Goal: Information Seeking & Learning: Learn about a topic

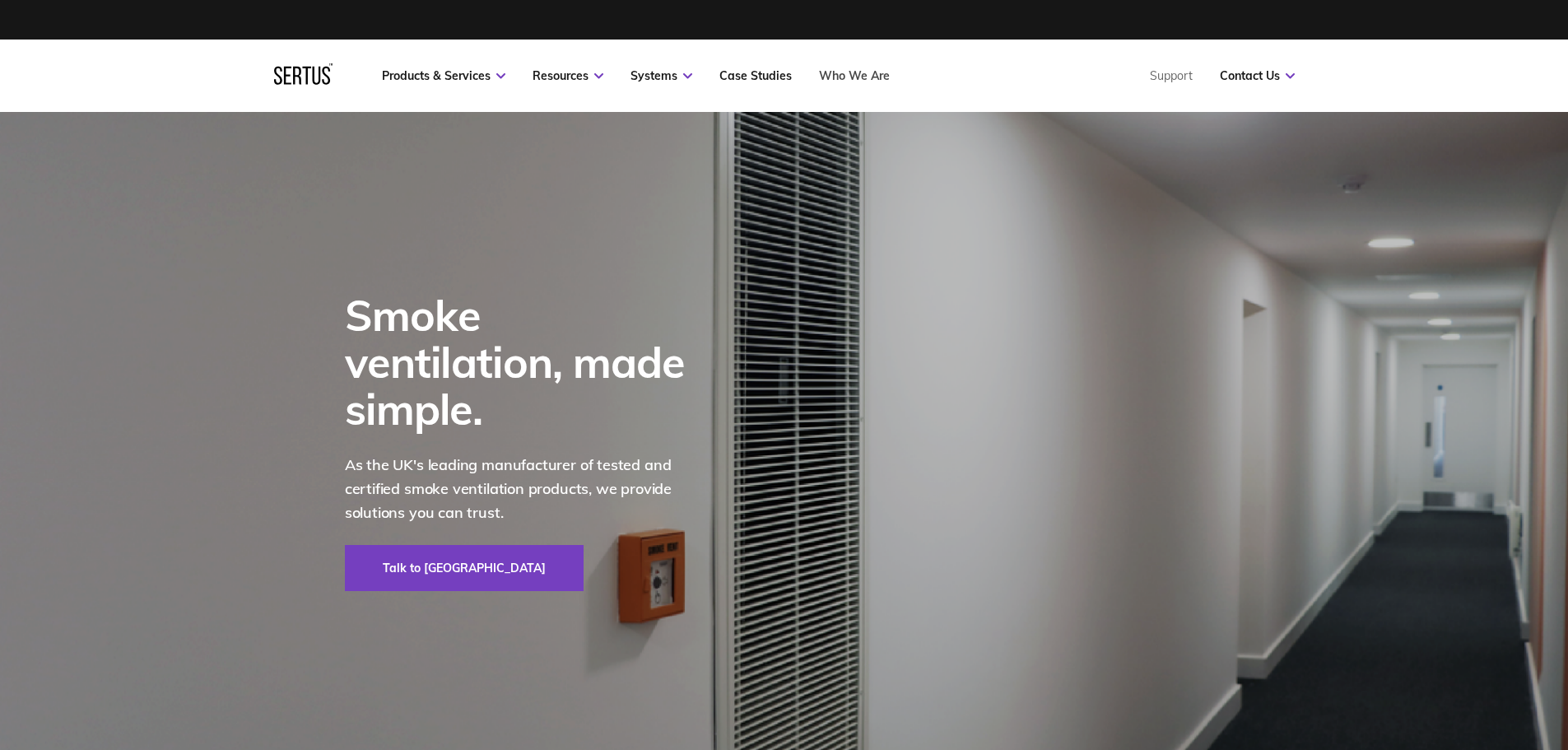
click at [878, 76] on link "Who We Are" at bounding box center [853, 75] width 71 height 15
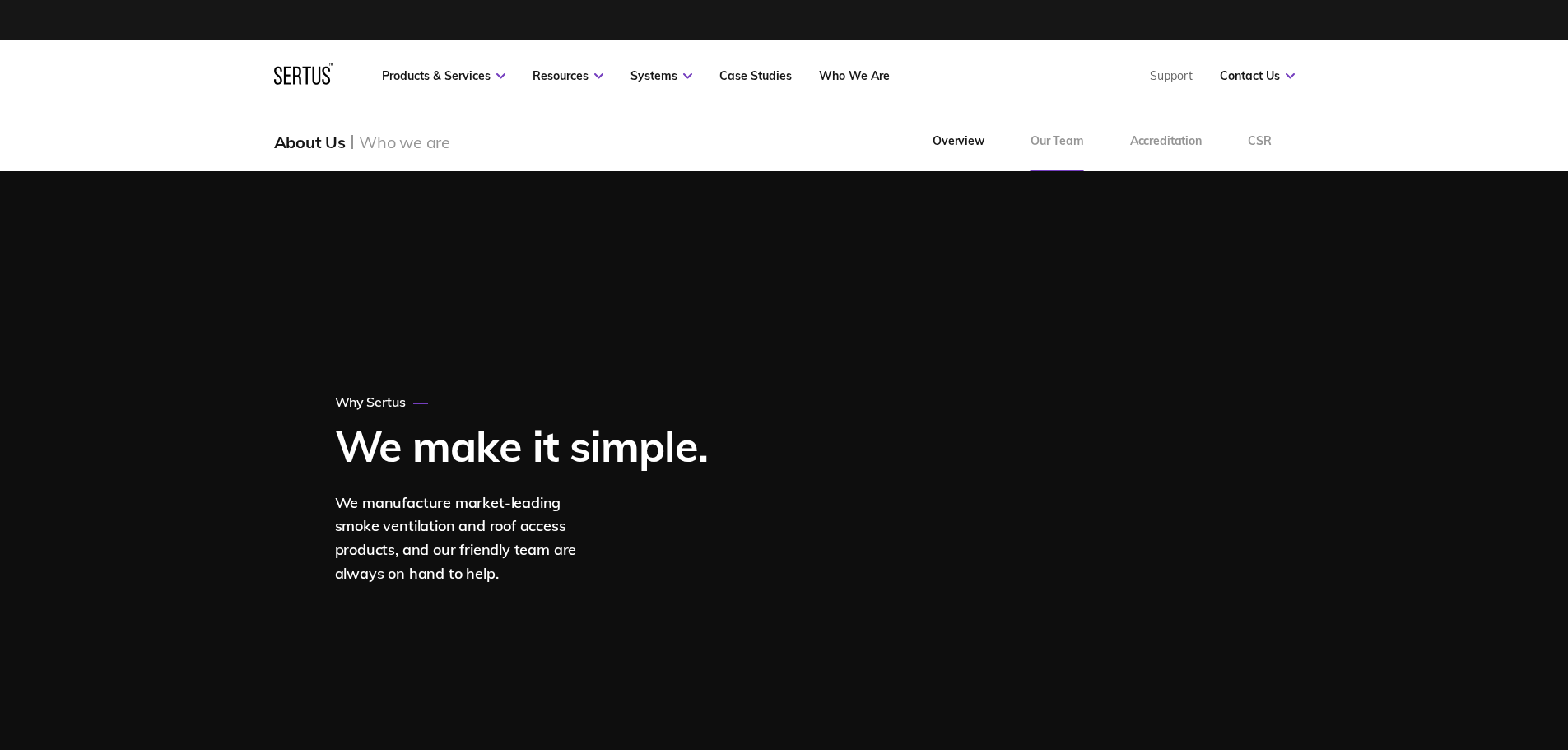
click at [1084, 138] on link "Our Team" at bounding box center [1056, 141] width 99 height 59
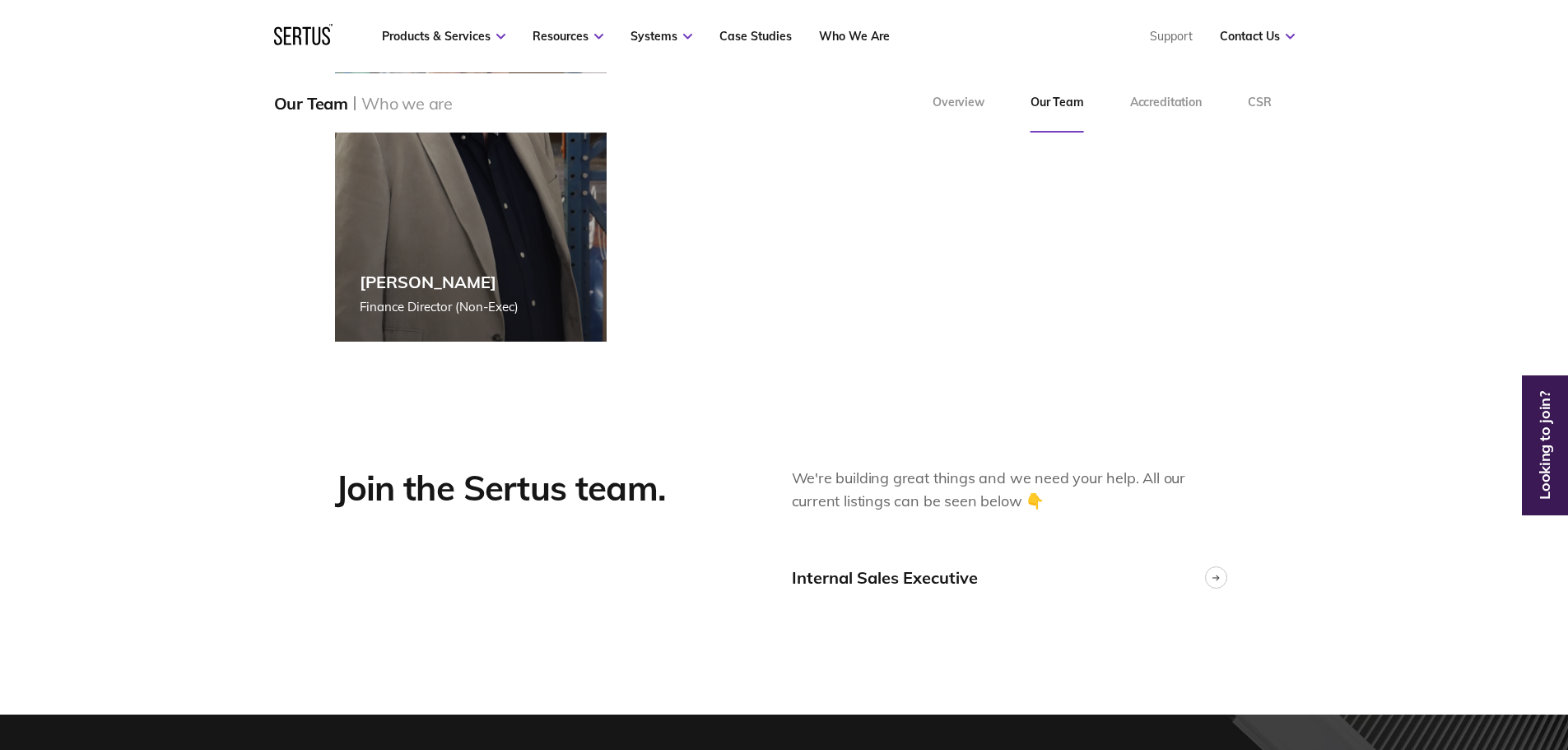
scroll to position [3788, 0]
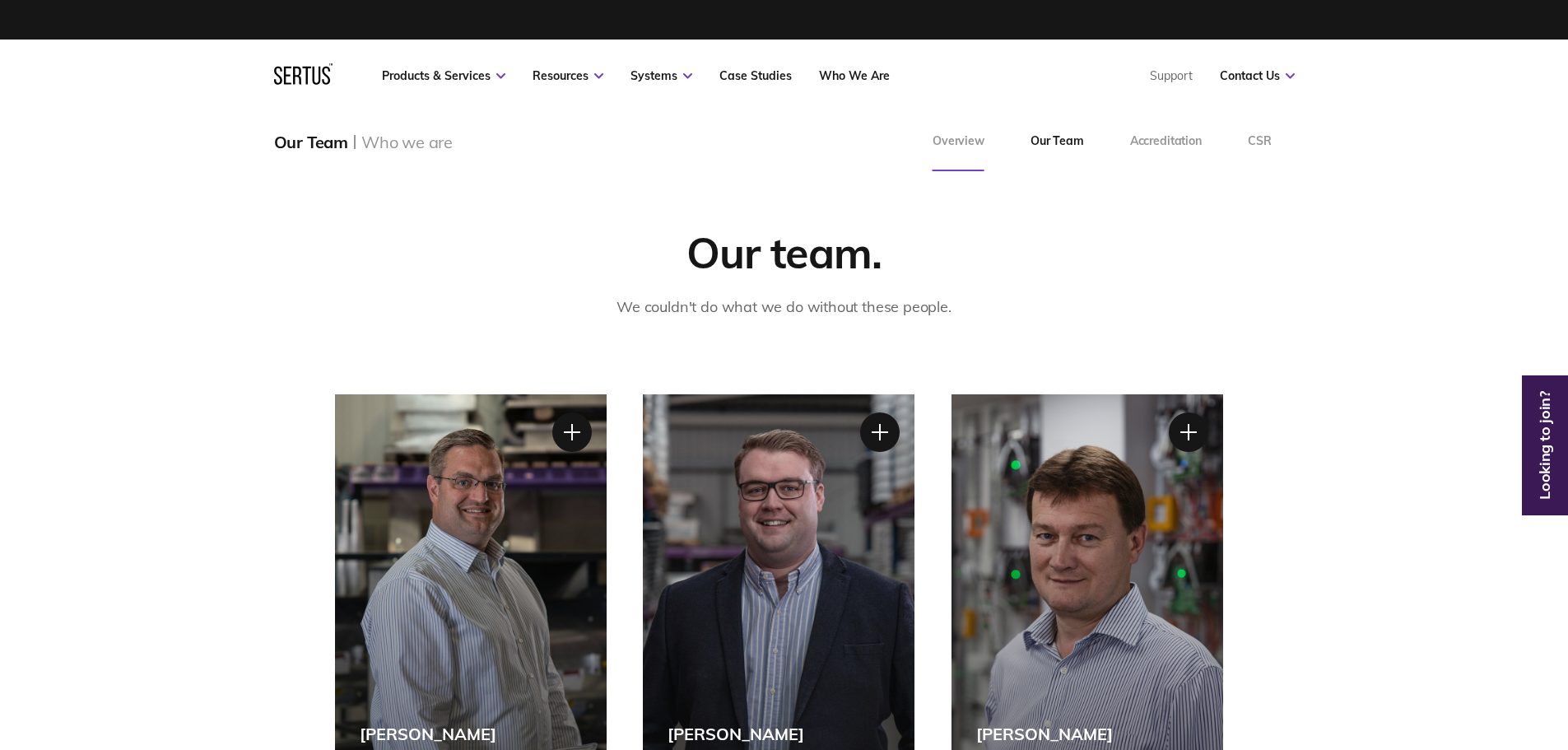
click at [955, 145] on link "Overview" at bounding box center [958, 141] width 97 height 59
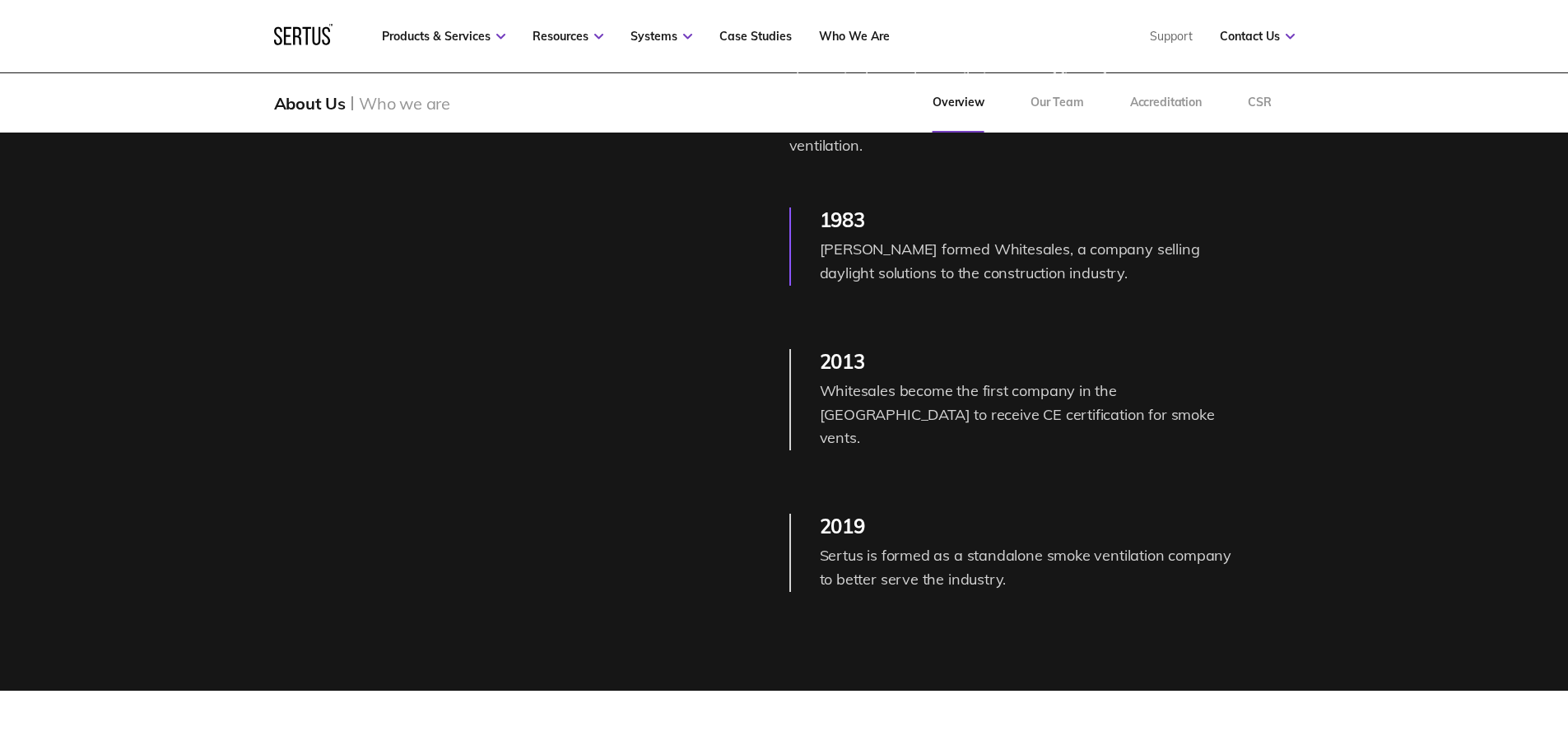
scroll to position [1976, 0]
